Goal: Entertainment & Leisure: Consume media (video, audio)

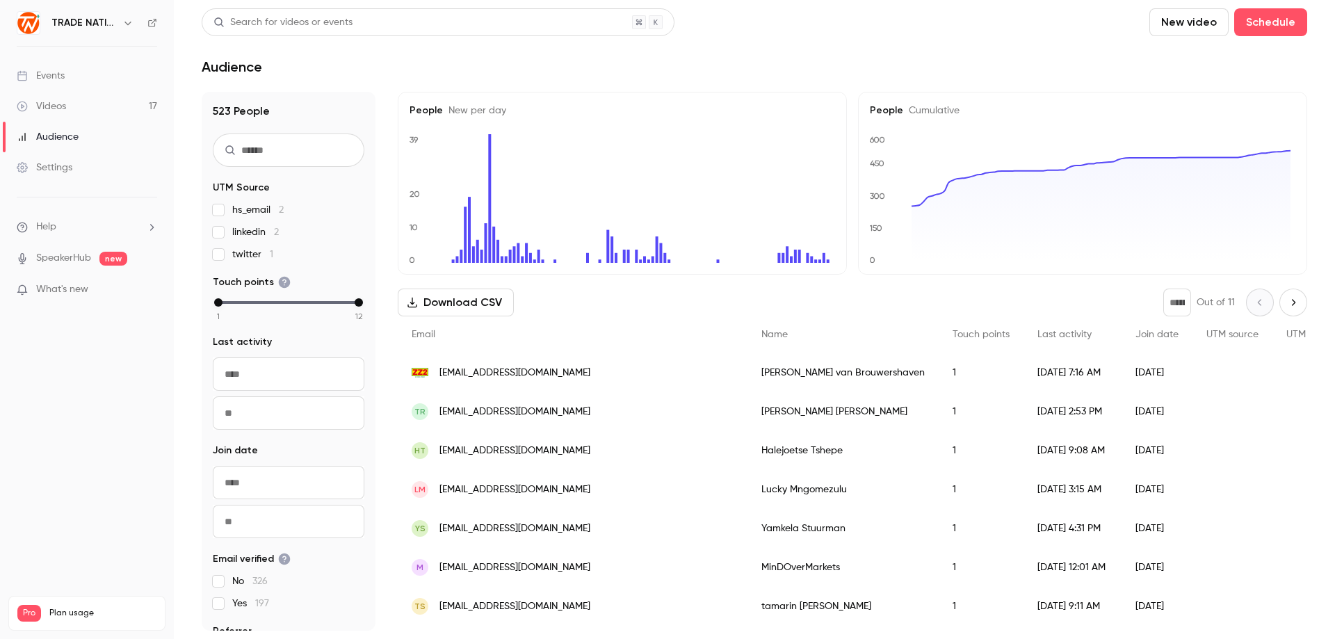
click at [65, 110] on div "Videos" at bounding box center [41, 106] width 49 height 14
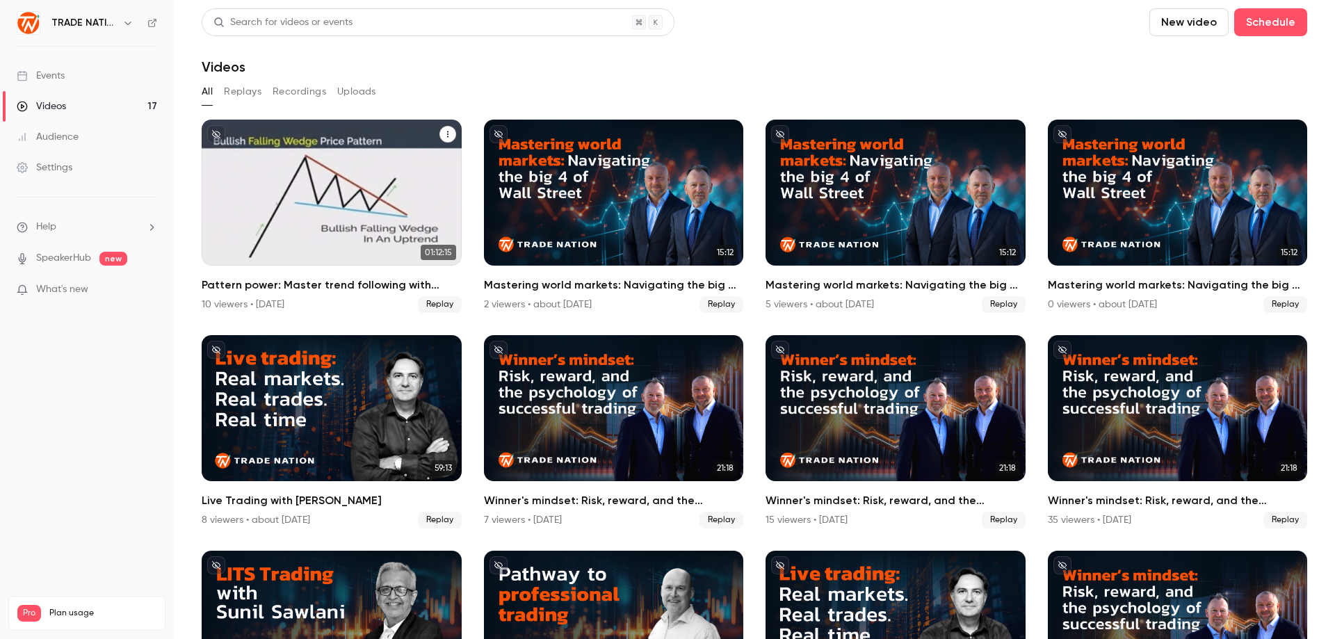
click at [342, 202] on div "Pattern power: Master trend following with Philip Konchar" at bounding box center [332, 193] width 260 height 146
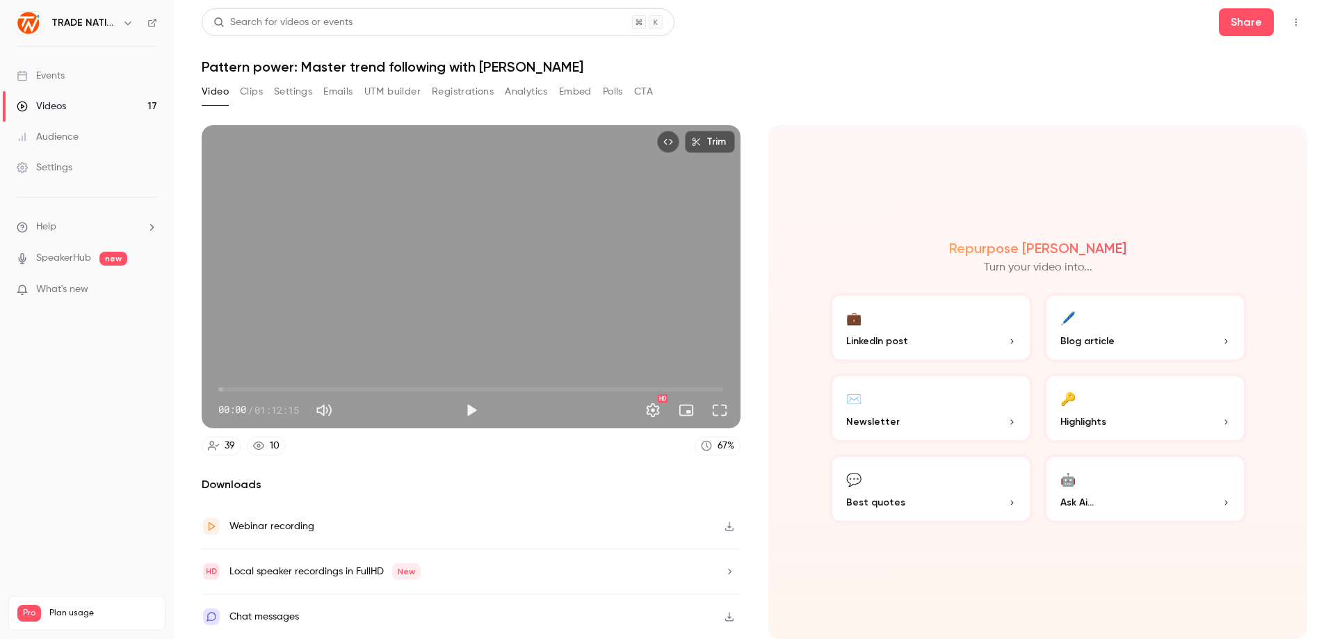
click at [62, 78] on div "Events" at bounding box center [41, 76] width 48 height 14
